Goal: Information Seeking & Learning: Learn about a topic

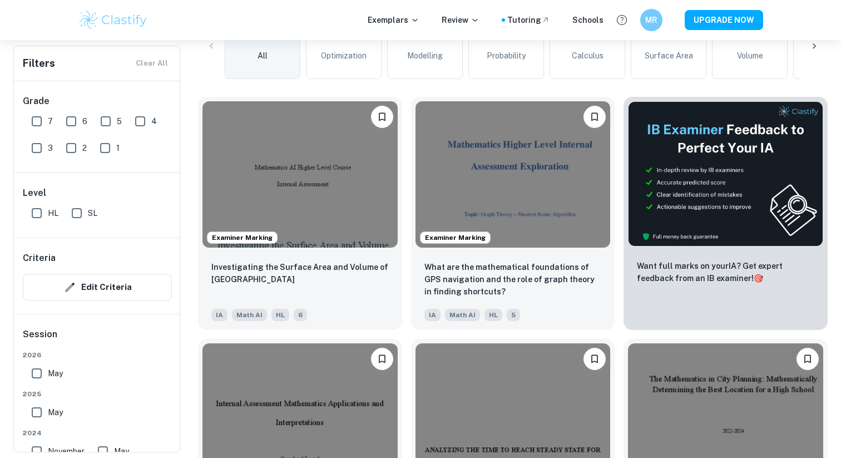
click at [40, 120] on input "7" at bounding box center [37, 121] width 22 height 22
checkbox input "true"
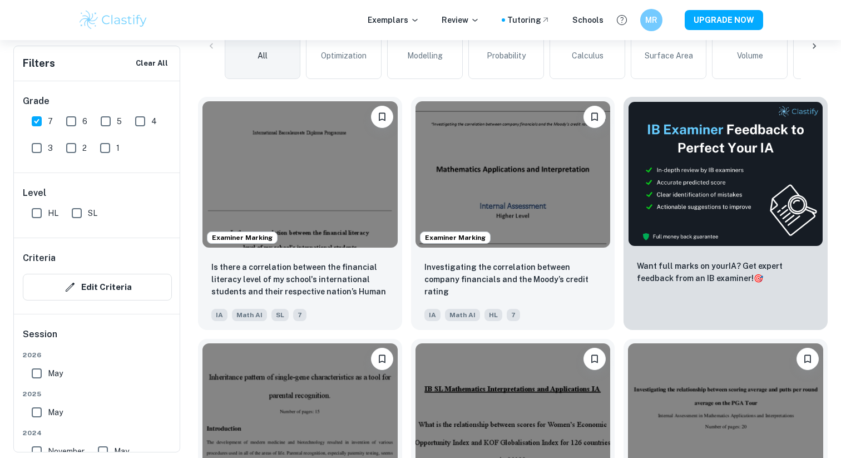
click at [72, 215] on input "SL" at bounding box center [77, 213] width 22 height 22
checkbox input "true"
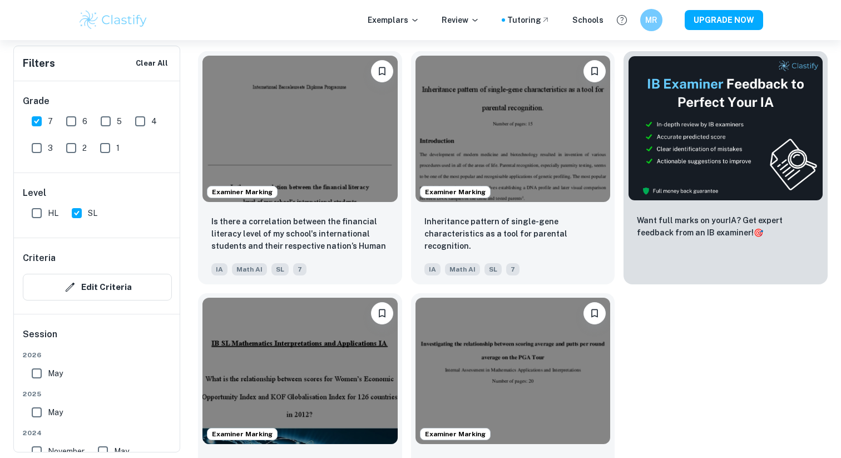
scroll to position [368, 0]
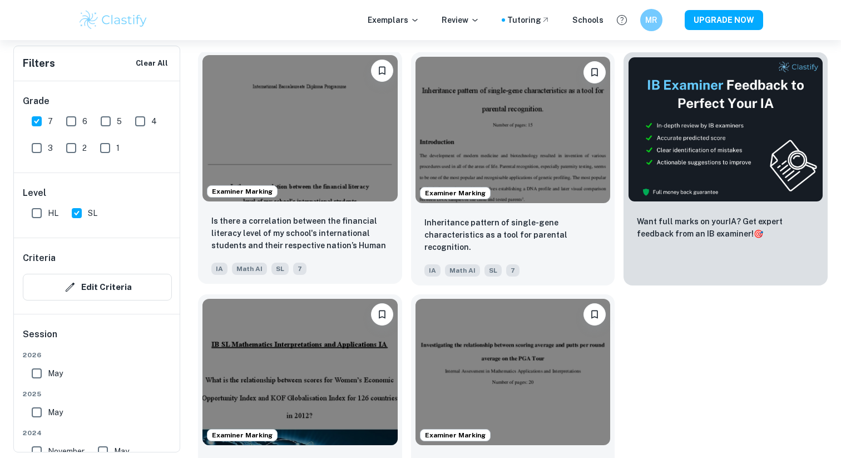
click at [331, 105] on img at bounding box center [299, 128] width 195 height 146
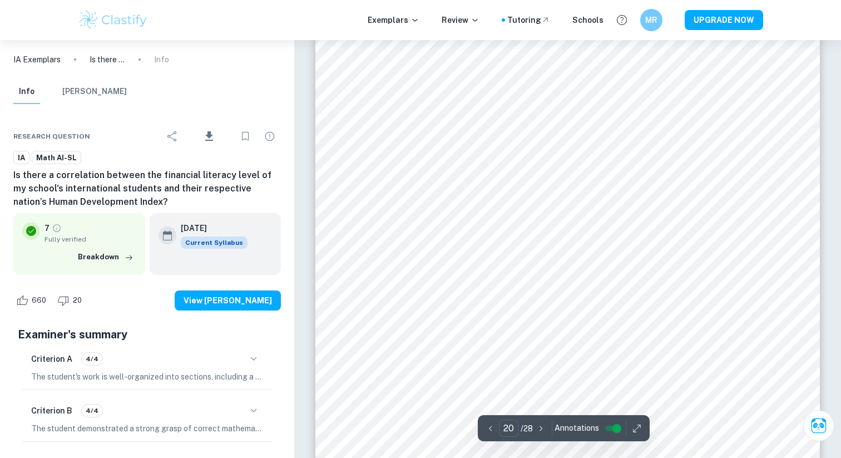
scroll to position [13187, 0]
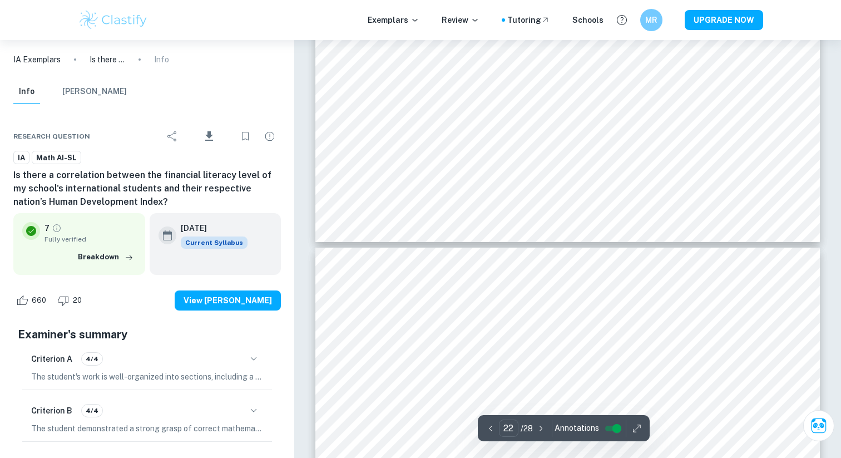
type input "21"
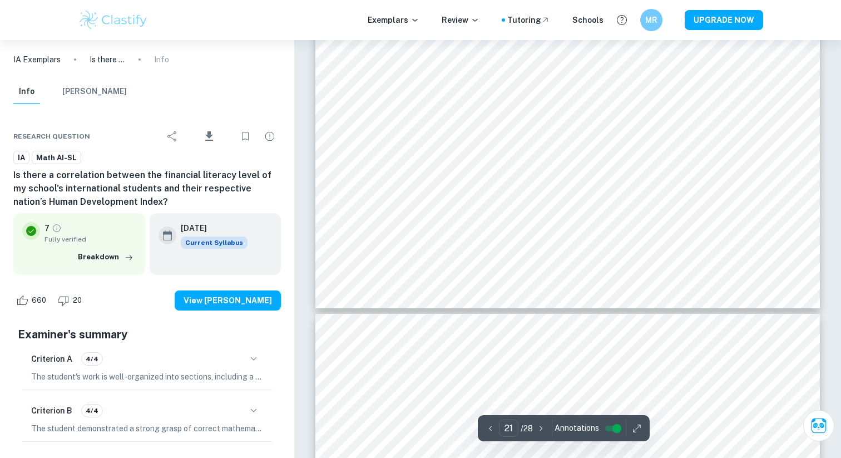
scroll to position [13641, 0]
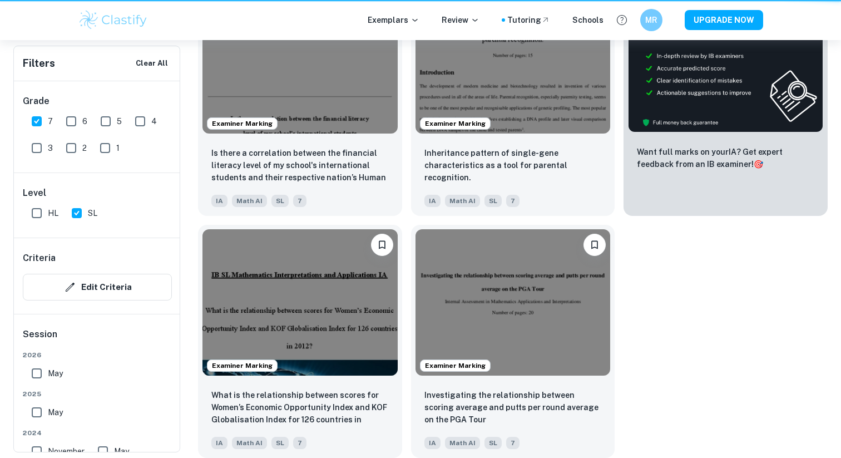
scroll to position [368, 0]
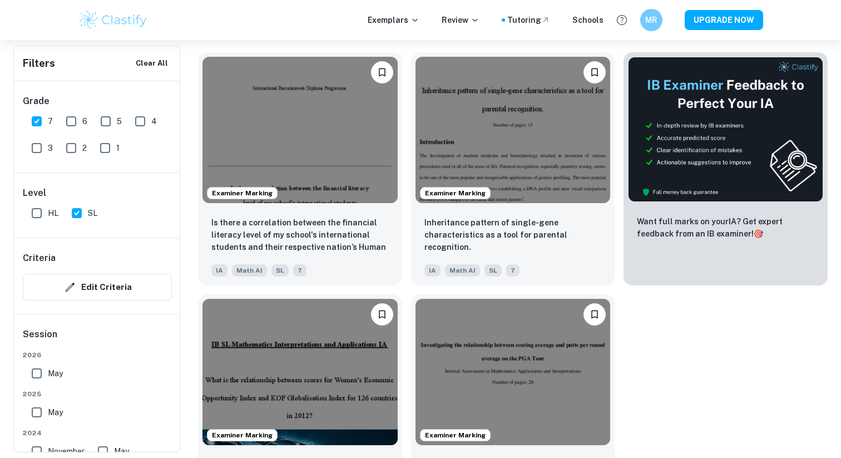
click at [528, 152] on img at bounding box center [512, 130] width 195 height 146
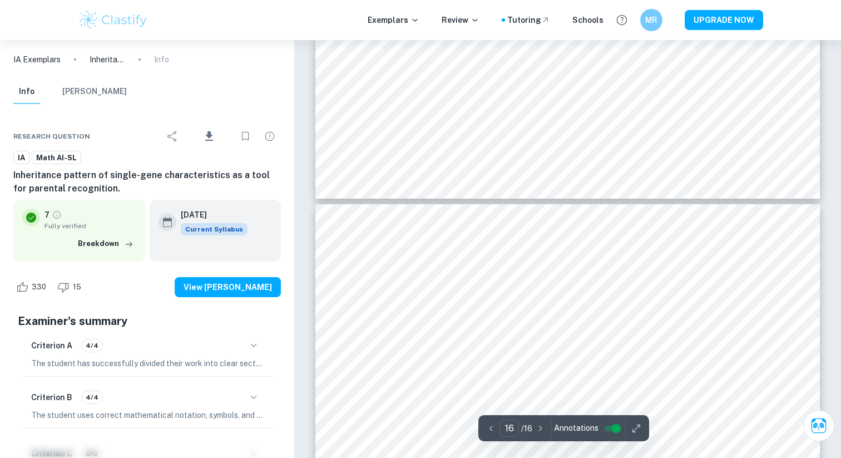
type input "15"
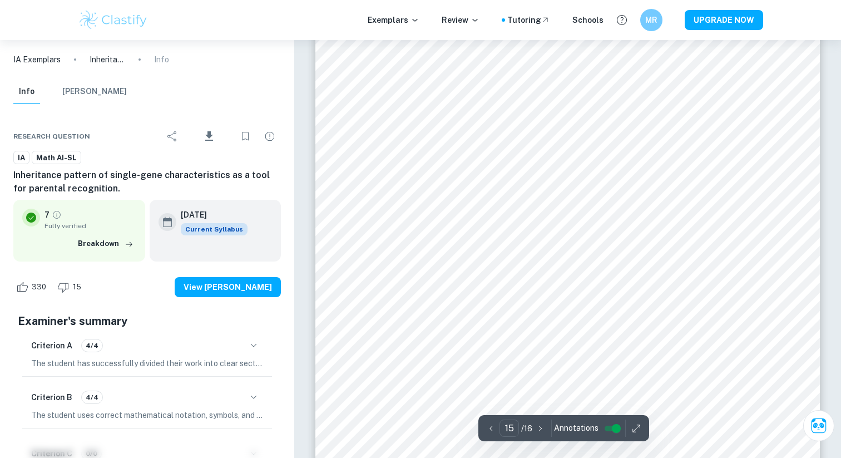
scroll to position [9694, 0]
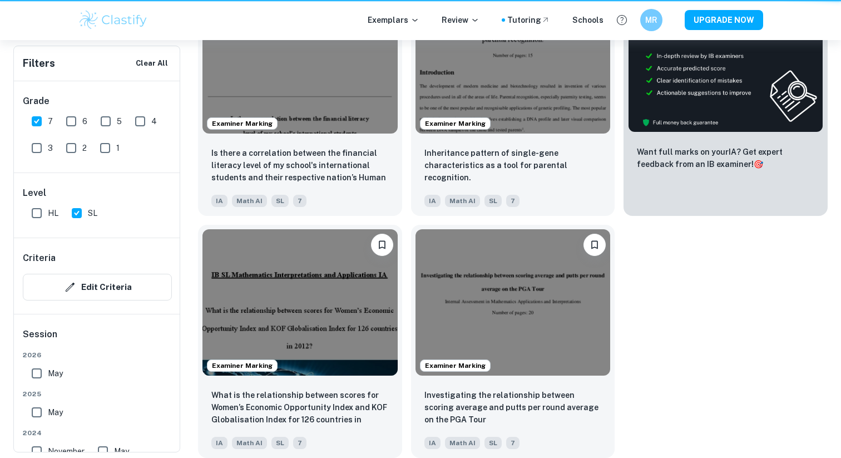
scroll to position [368, 0]
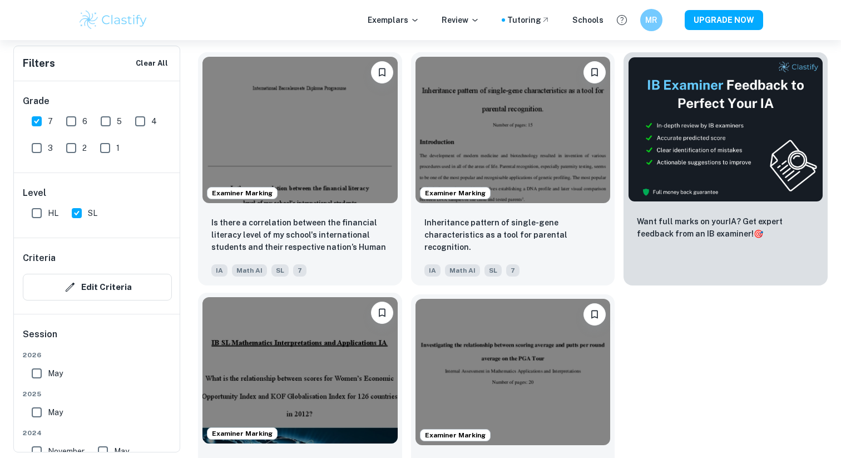
click at [262, 336] on img at bounding box center [299, 370] width 195 height 146
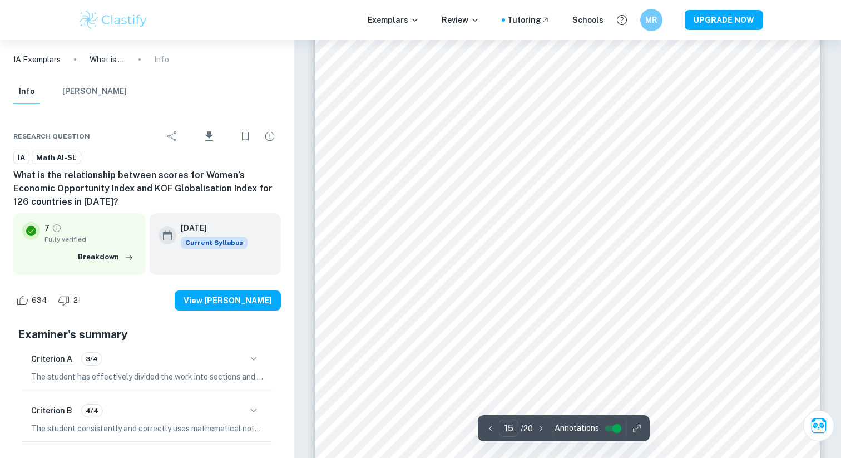
type input "14"
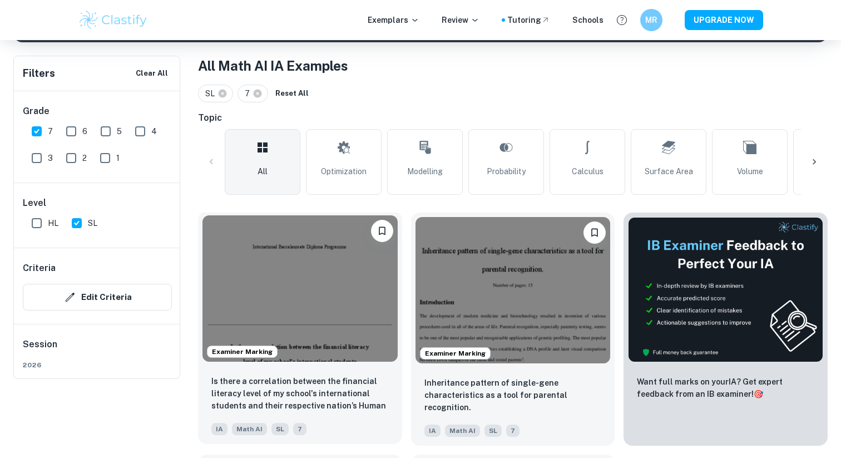
scroll to position [234, 0]
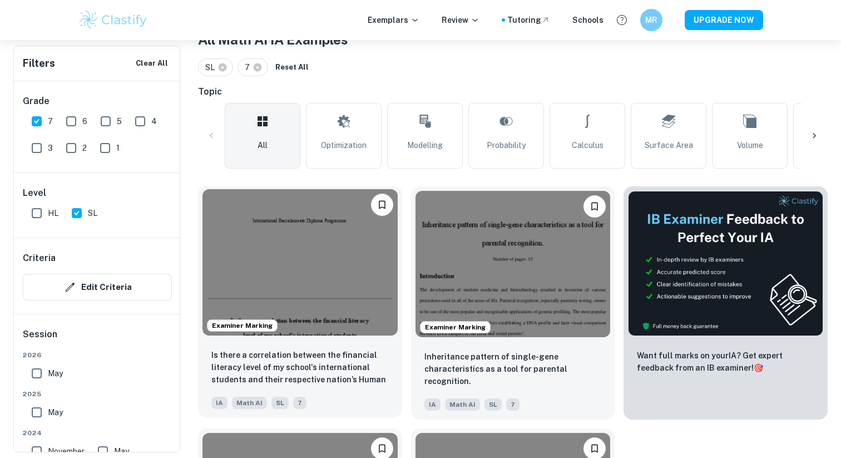
click at [331, 272] on img at bounding box center [299, 262] width 195 height 146
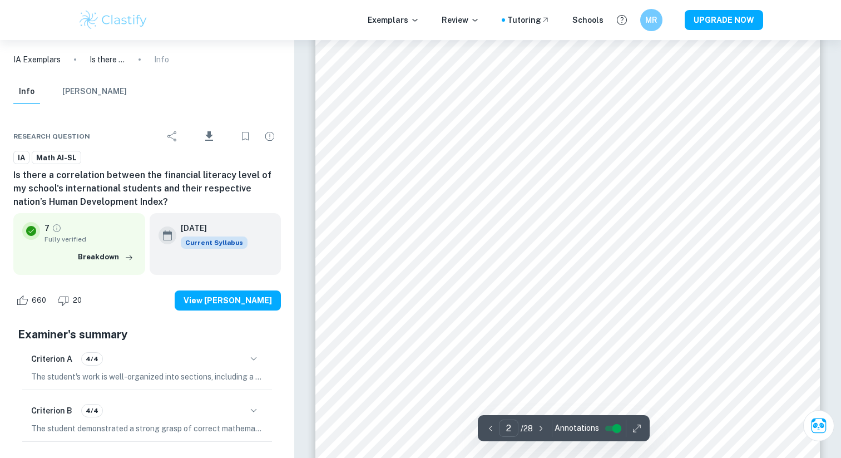
scroll to position [798, 0]
type input "4"
